Goal: Find specific page/section: Find specific page/section

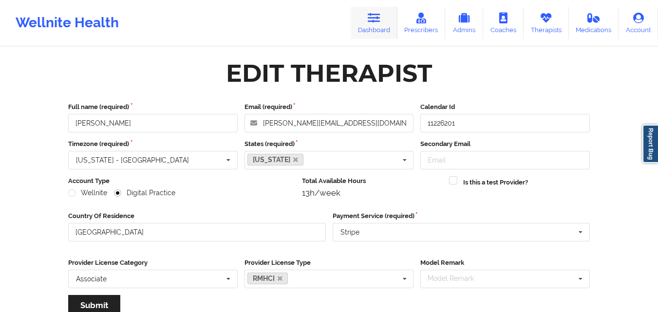
click at [365, 33] on link "Dashboard" at bounding box center [374, 23] width 47 height 32
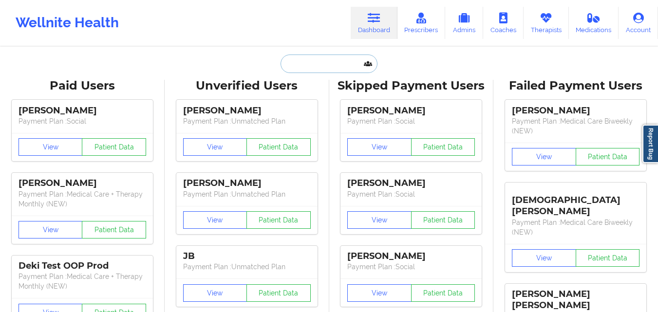
click at [300, 72] on input "text" at bounding box center [328, 64] width 96 height 18
paste input "[PERSON_NAME]"
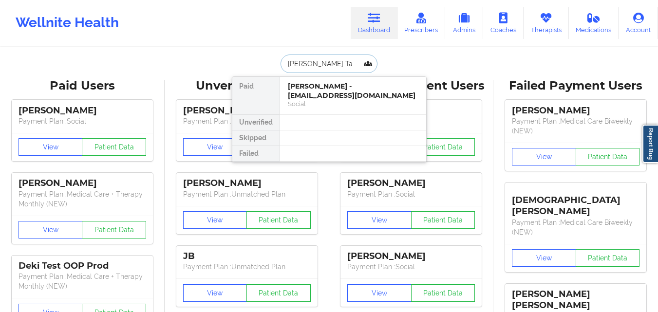
type input "[PERSON_NAME] Tar"
click at [353, 100] on div "Social" at bounding box center [353, 104] width 130 height 8
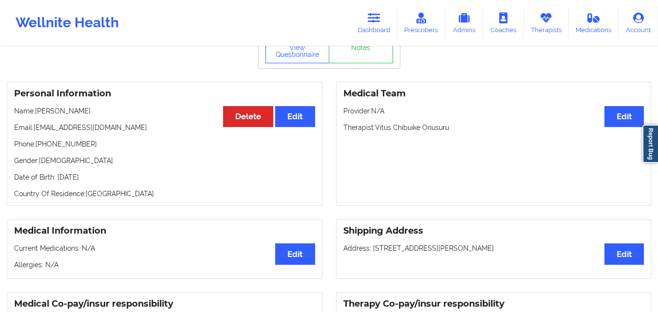
scroll to position [49, 0]
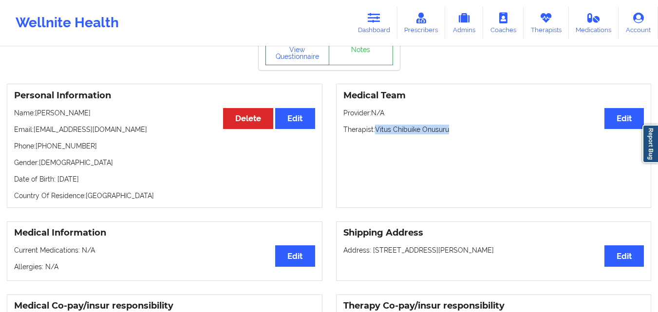
drag, startPoint x: 376, startPoint y: 132, endPoint x: 447, endPoint y: 132, distance: 71.6
click at [447, 132] on p "Therapist: [PERSON_NAME] Onusuru" at bounding box center [493, 130] width 301 height 10
copy p "Vitus Chibuike Onusuru"
click at [529, 25] on link "Therapists" at bounding box center [545, 23] width 45 height 32
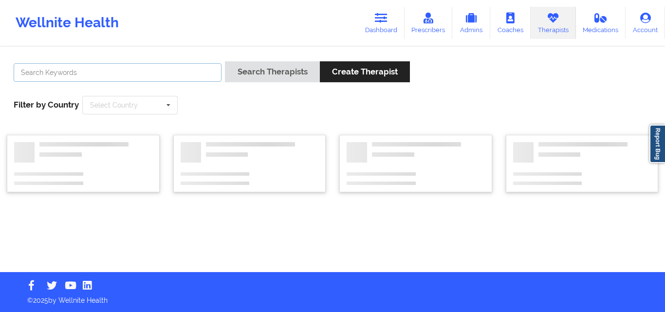
click at [73, 66] on input "text" at bounding box center [118, 72] width 208 height 18
paste input "Vitus Chibuike Onusuru"
type input "Vitus Chibuike Onusuru"
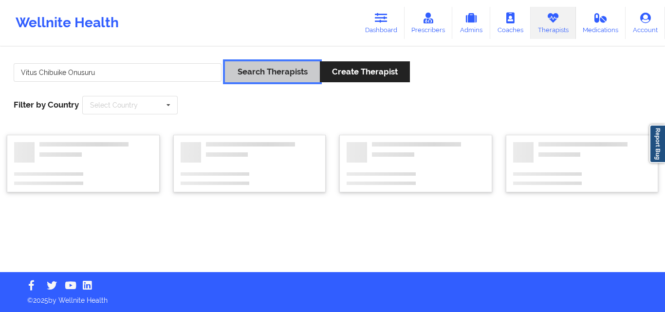
click at [240, 78] on button "Search Therapists" at bounding box center [272, 71] width 94 height 21
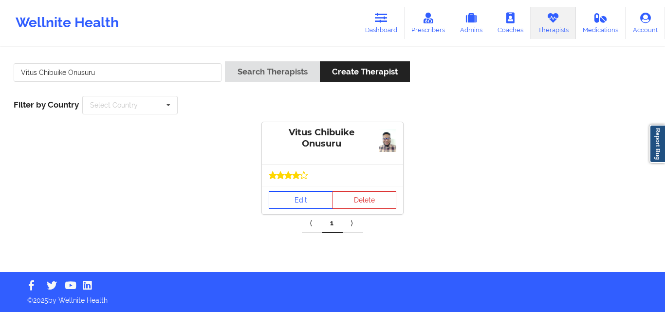
click at [279, 204] on link "Edit" at bounding box center [301, 200] width 64 height 18
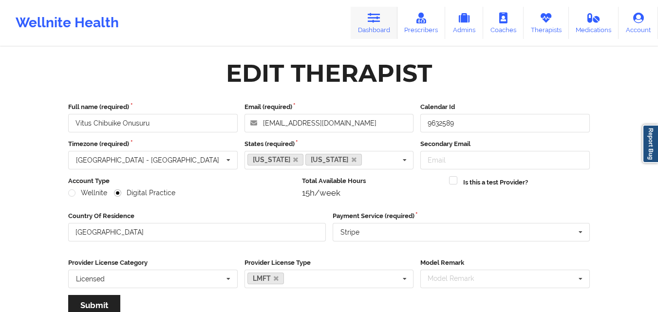
click at [371, 26] on link "Dashboard" at bounding box center [374, 23] width 47 height 32
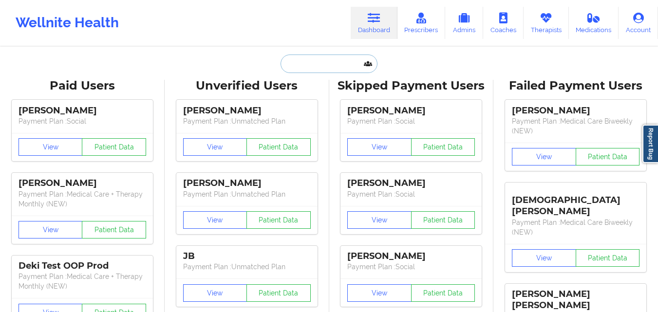
click at [310, 62] on input "text" at bounding box center [328, 64] width 96 height 18
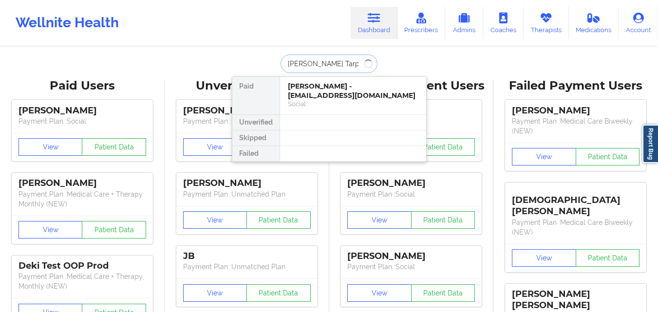
type input "[PERSON_NAME] Tarpl"
click at [334, 100] on div "Social" at bounding box center [353, 104] width 130 height 8
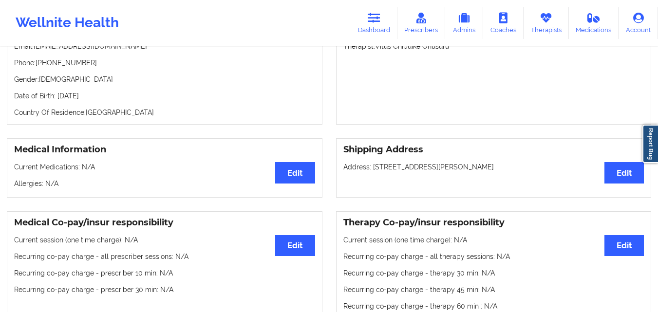
scroll to position [146, 0]
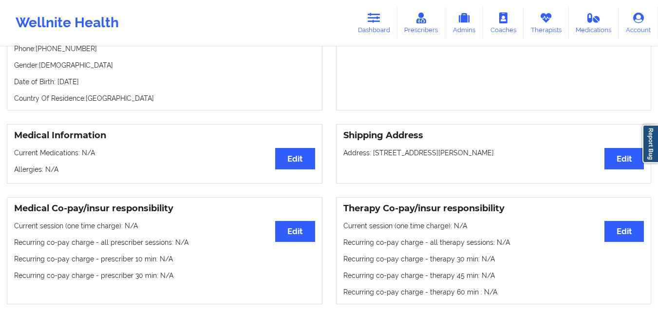
drag, startPoint x: 449, startPoint y: 157, endPoint x: 508, endPoint y: 157, distance: 58.9
click at [508, 157] on p "Address: [STREET_ADDRESS][PERSON_NAME][PERSON_NAME]" at bounding box center [493, 153] width 301 height 10
copy p "[GEOGRAPHIC_DATA] , [GEOGRAPHIC_DATA]"
click at [378, 24] on link "Dashboard" at bounding box center [374, 23] width 47 height 32
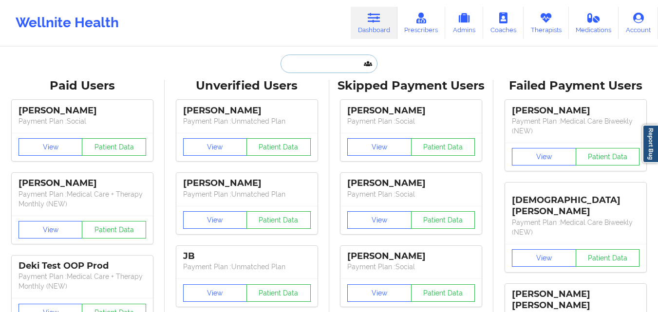
click at [285, 63] on input "text" at bounding box center [328, 64] width 96 height 18
paste input "[PERSON_NAME]"
type input "[PERSON_NAME]"
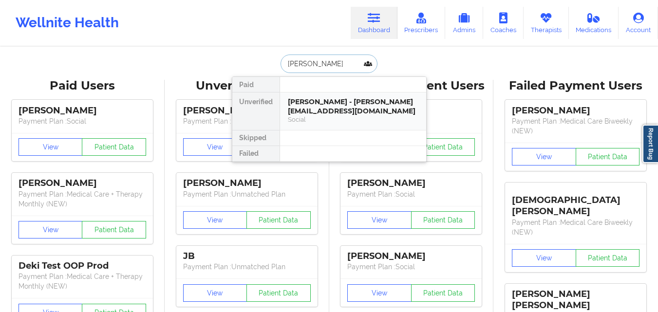
click at [335, 111] on div "[PERSON_NAME] - [PERSON_NAME][EMAIL_ADDRESS][DOMAIN_NAME]" at bounding box center [353, 106] width 130 height 18
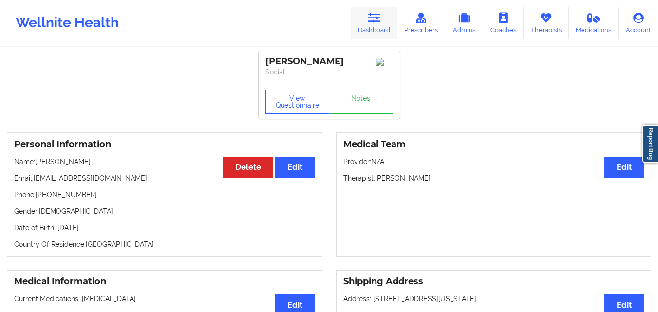
click at [365, 31] on link "Dashboard" at bounding box center [374, 23] width 47 height 32
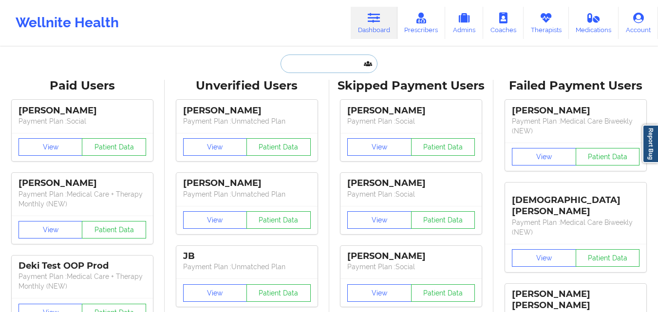
click at [299, 66] on input "text" at bounding box center [328, 64] width 96 height 18
paste input "[PERSON_NAME]"
type input "[PERSON_NAME]"
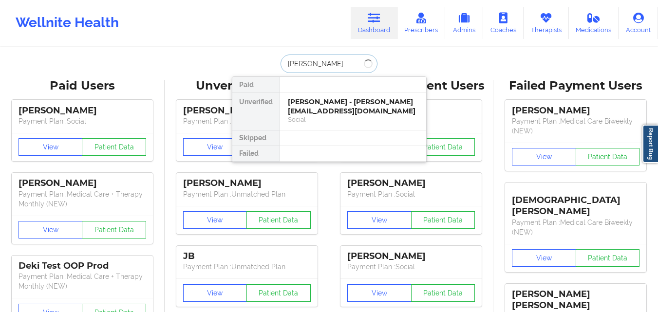
click at [343, 62] on input "[PERSON_NAME]" at bounding box center [328, 64] width 96 height 18
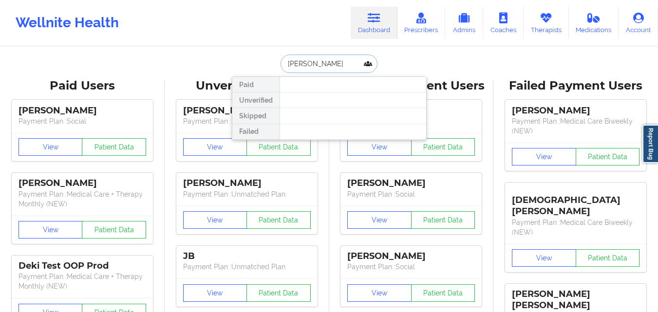
click at [343, 62] on input "[PERSON_NAME]" at bounding box center [328, 64] width 96 height 18
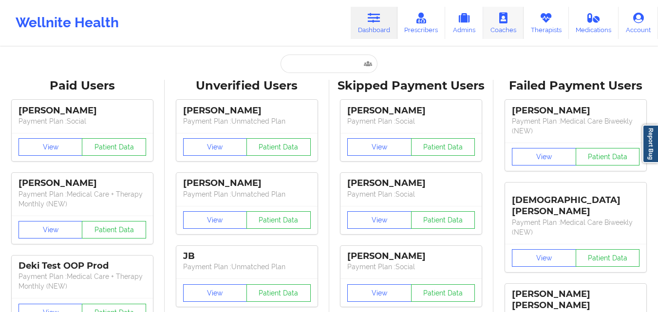
click at [523, 28] on link "Coaches" at bounding box center [503, 23] width 40 height 32
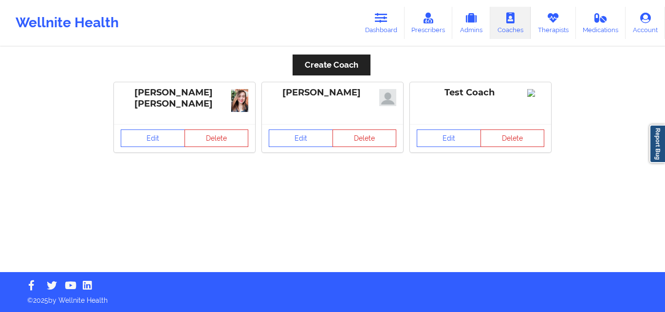
click at [255, 59] on div "Create Coach [PERSON_NAME] [PERSON_NAME] Edit [PERSON_NAME] Edit Delete Test Co…" at bounding box center [332, 160] width 665 height 224
drag, startPoint x: 548, startPoint y: 22, endPoint x: 521, endPoint y: 30, distance: 27.9
click at [548, 22] on icon at bounding box center [553, 18] width 13 height 11
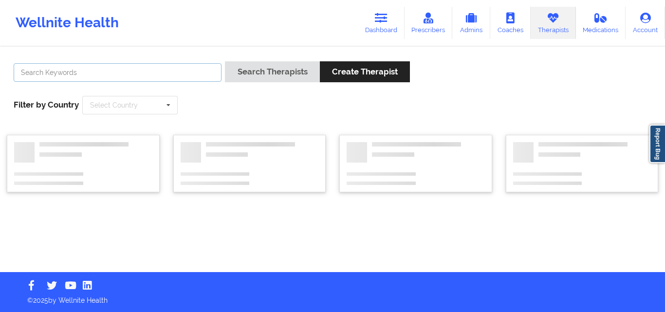
click at [119, 71] on input "text" at bounding box center [118, 72] width 208 height 18
paste input "[PERSON_NAME]"
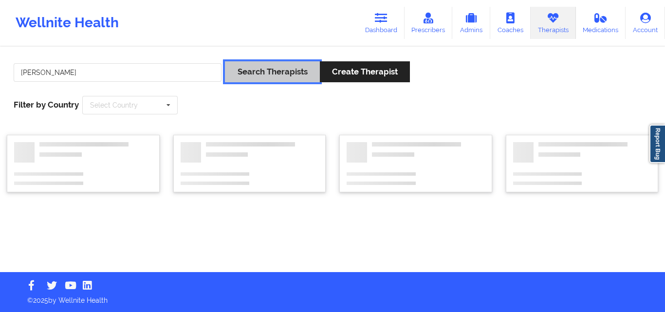
click at [262, 74] on button "Search Therapists" at bounding box center [272, 71] width 94 height 21
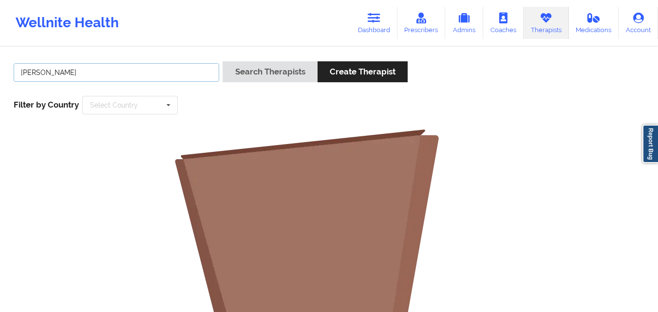
click at [173, 69] on input "[PERSON_NAME]" at bounding box center [116, 72] width 205 height 18
type input "[PERSON_NAME]"
click at [222, 61] on button "Search Therapists" at bounding box center [269, 71] width 94 height 21
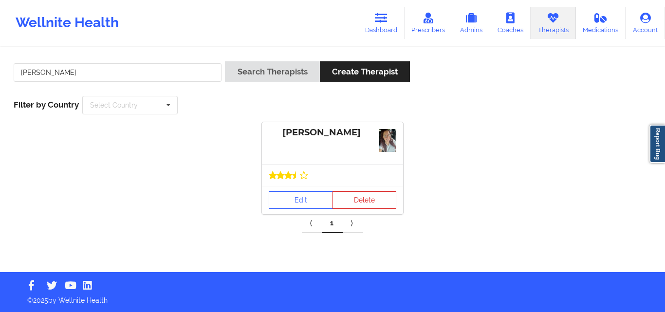
click at [316, 179] on div at bounding box center [332, 175] width 141 height 22
click at [307, 203] on link "Edit" at bounding box center [301, 200] width 64 height 18
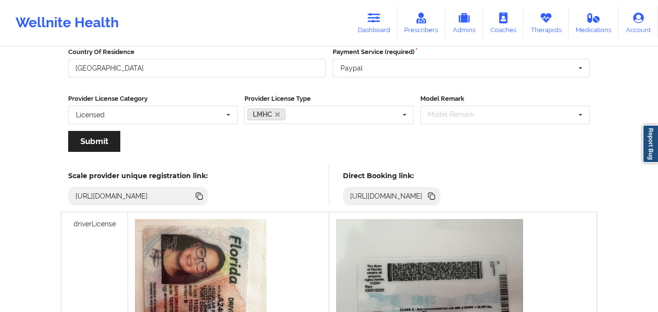
scroll to position [162, 0]
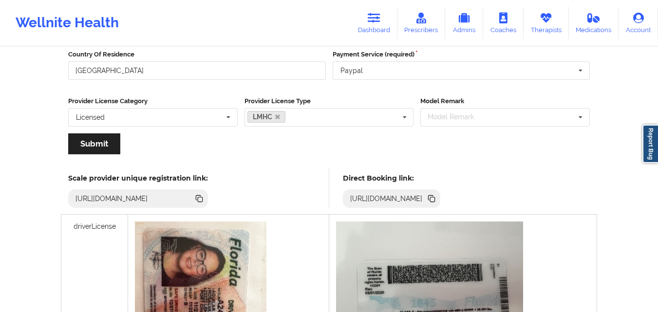
click at [435, 197] on icon at bounding box center [432, 199] width 5 height 5
click at [540, 29] on link "Therapists" at bounding box center [545, 23] width 45 height 32
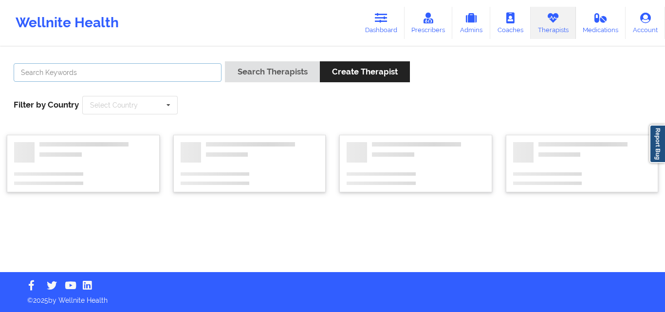
click at [80, 78] on input "text" at bounding box center [118, 72] width 208 height 18
paste input "[PERSON_NAME]"
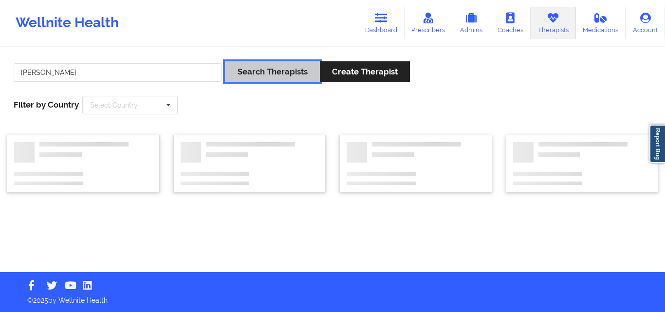
click at [265, 78] on button "Search Therapists" at bounding box center [272, 71] width 94 height 21
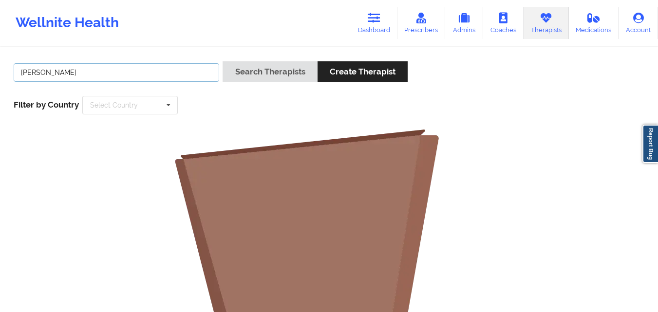
click at [103, 71] on input "[PERSON_NAME]" at bounding box center [116, 72] width 205 height 18
type input "[PERSON_NAME] [PERSON_NAME]"
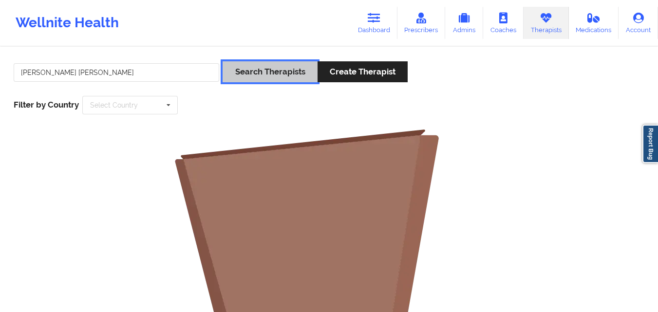
click at [301, 69] on button "Search Therapists" at bounding box center [269, 71] width 94 height 21
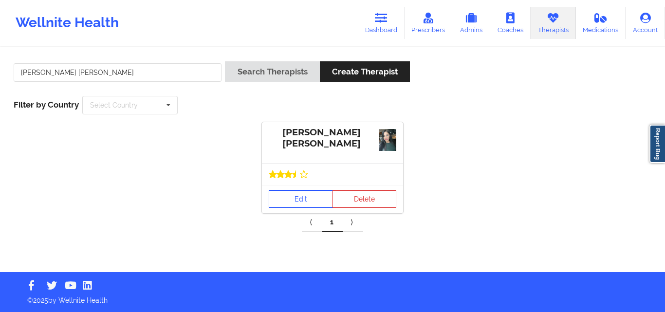
click at [306, 199] on link "Edit" at bounding box center [301, 199] width 64 height 18
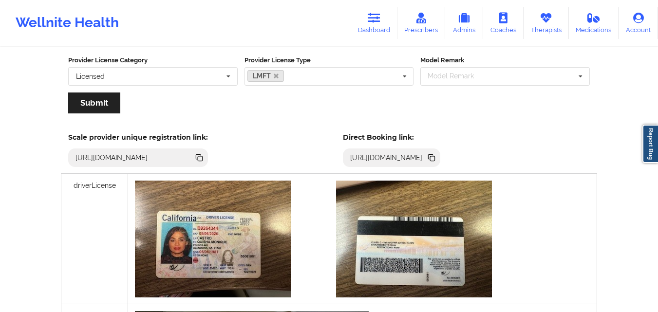
scroll to position [201, 0]
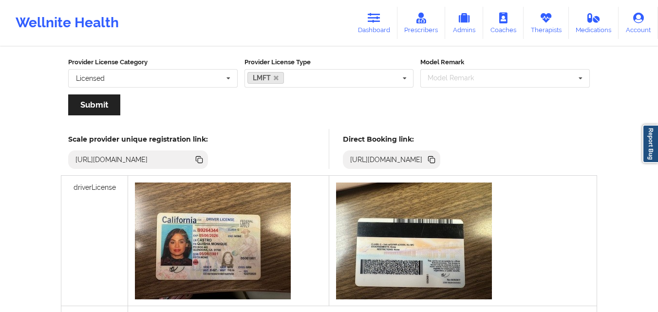
click at [433, 157] on icon at bounding box center [430, 158] width 5 height 5
click at [554, 25] on link "Therapists" at bounding box center [545, 23] width 45 height 32
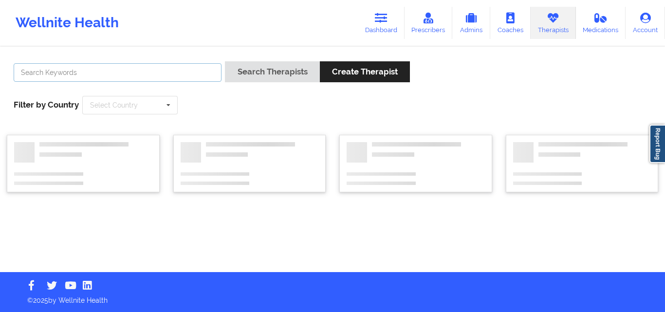
click at [189, 77] on input "text" at bounding box center [118, 72] width 208 height 18
paste input "[PERSON_NAME]"
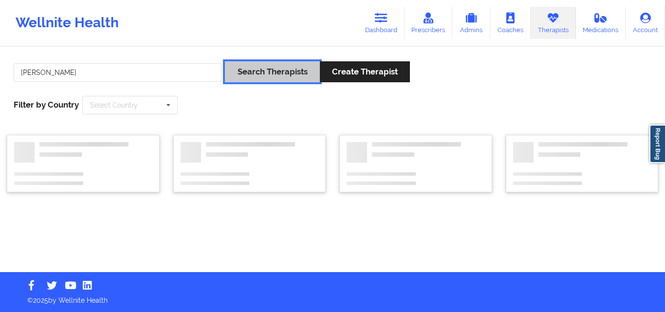
click at [256, 75] on button "Search Therapists" at bounding box center [272, 71] width 94 height 21
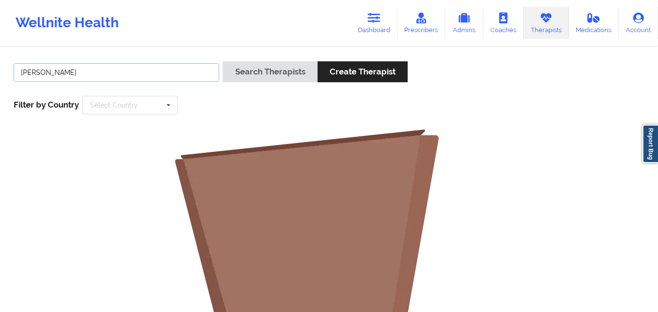
click at [167, 75] on input "[PERSON_NAME]" at bounding box center [116, 72] width 205 height 18
type input "Anais"
click at [222, 61] on button "Search Therapists" at bounding box center [269, 71] width 94 height 21
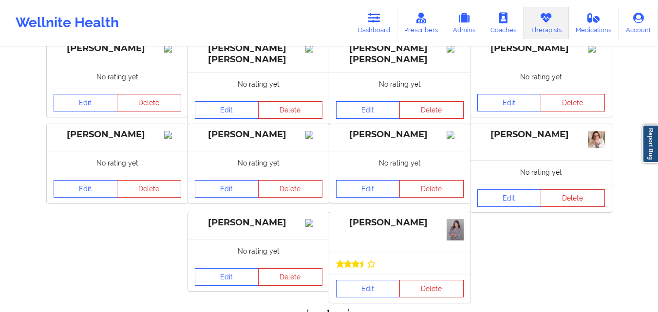
scroll to position [195, 0]
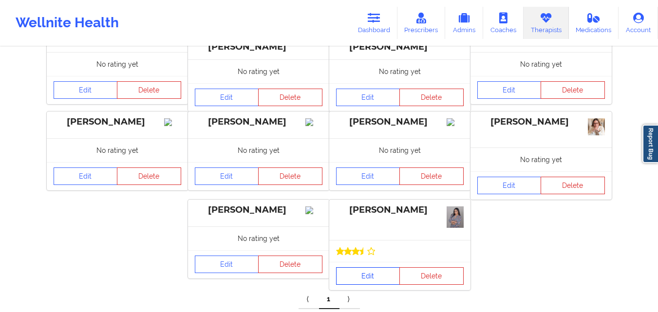
click at [359, 269] on link "Edit" at bounding box center [368, 276] width 64 height 18
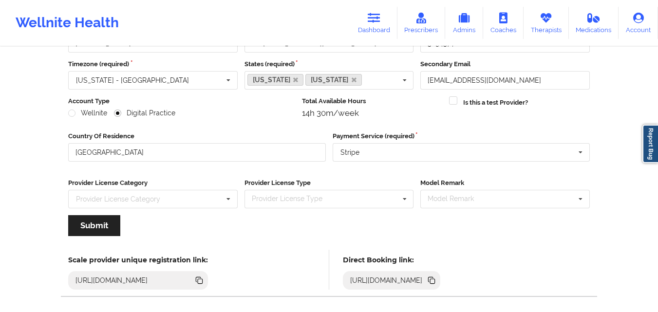
scroll to position [125, 0]
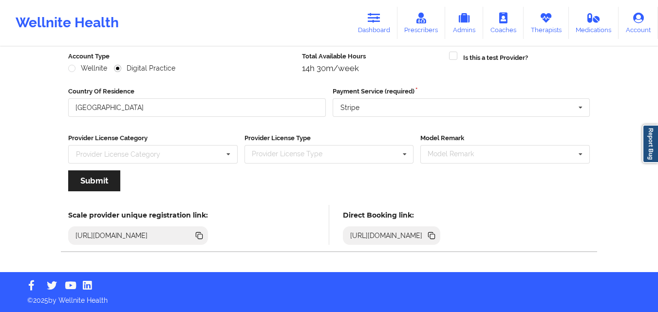
click at [437, 237] on icon at bounding box center [431, 235] width 11 height 11
